Goal: Transaction & Acquisition: Purchase product/service

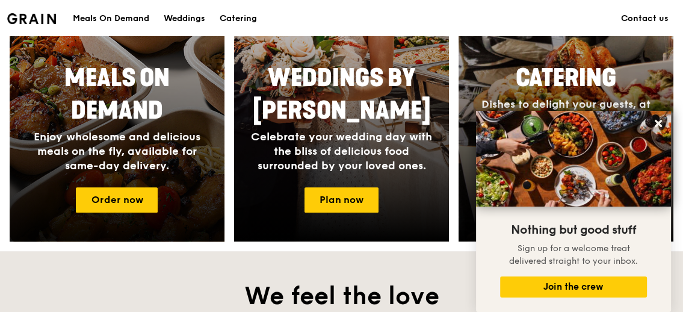
scroll to position [599, 0]
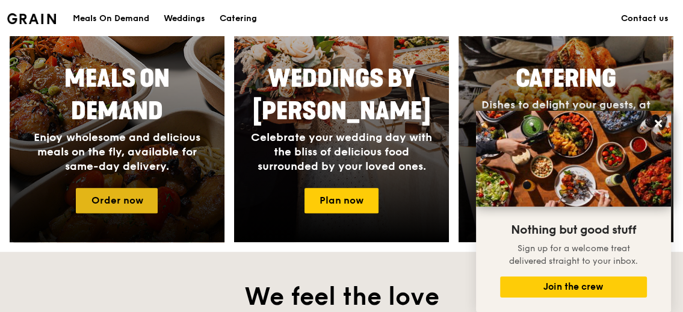
click at [142, 203] on link "Order now" at bounding box center [117, 200] width 82 height 25
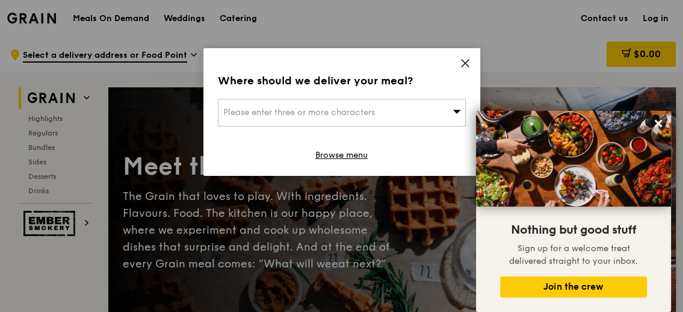
click at [389, 121] on div "Please enter three or more characters" at bounding box center [342, 113] width 248 height 28
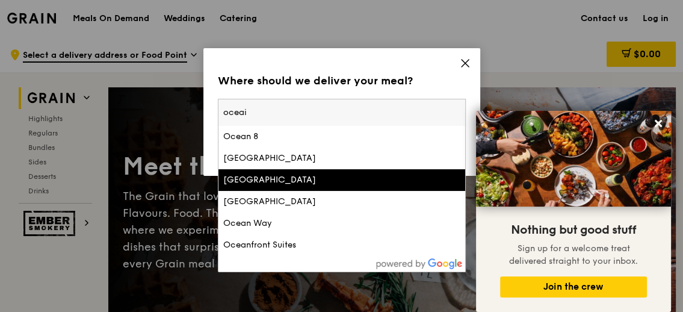
type input "oceai"
click at [310, 183] on div "[GEOGRAPHIC_DATA]" at bounding box center [312, 180] width 178 height 12
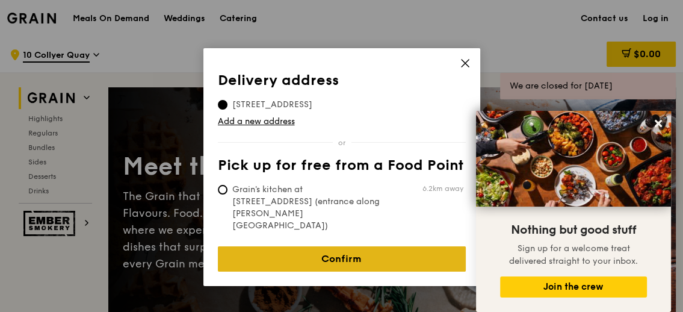
click at [281, 246] on link "Confirm" at bounding box center [342, 258] width 248 height 25
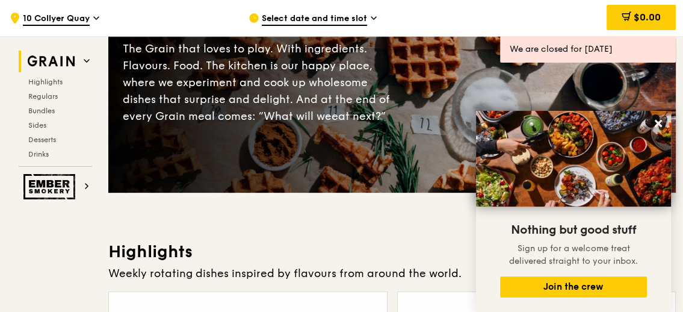
scroll to position [149, 0]
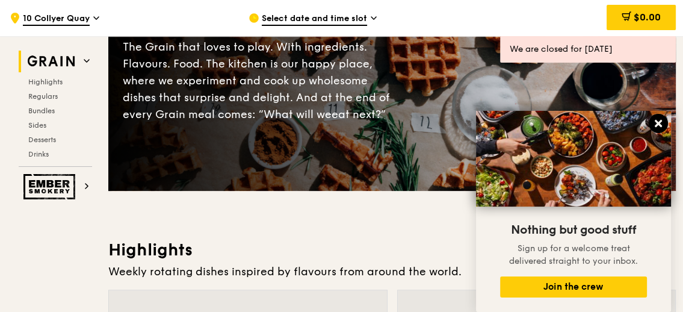
click at [661, 122] on icon at bounding box center [658, 123] width 7 height 7
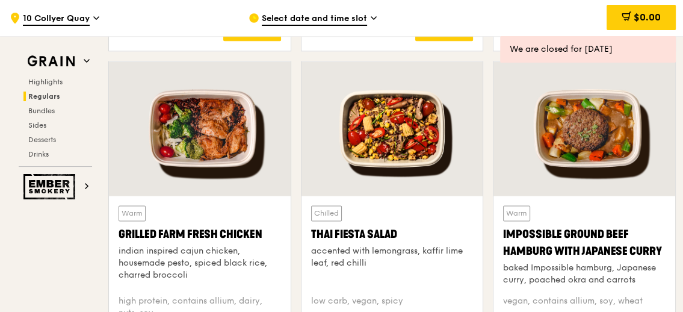
scroll to position [1341, 0]
